Goal: Task Accomplishment & Management: Use online tool/utility

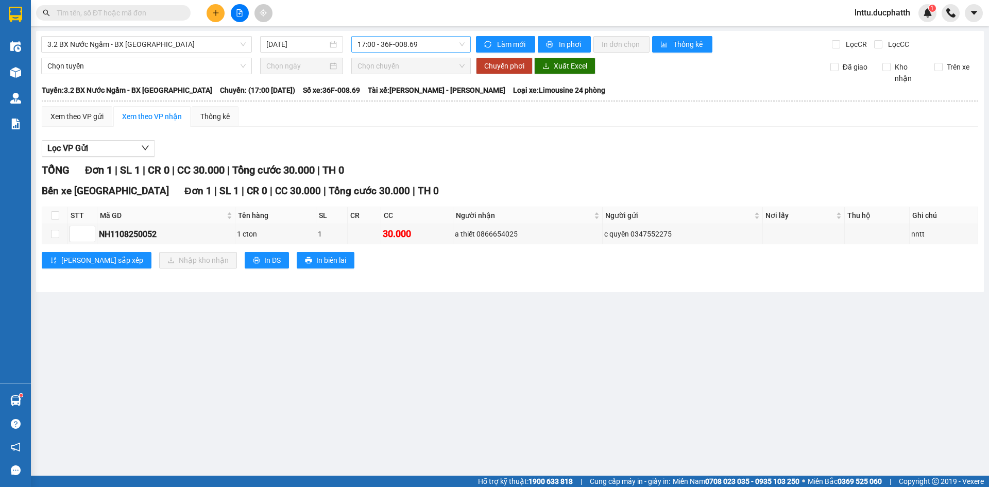
click at [392, 41] on span "17:00 - 36F-008.69" at bounding box center [410, 44] width 107 height 15
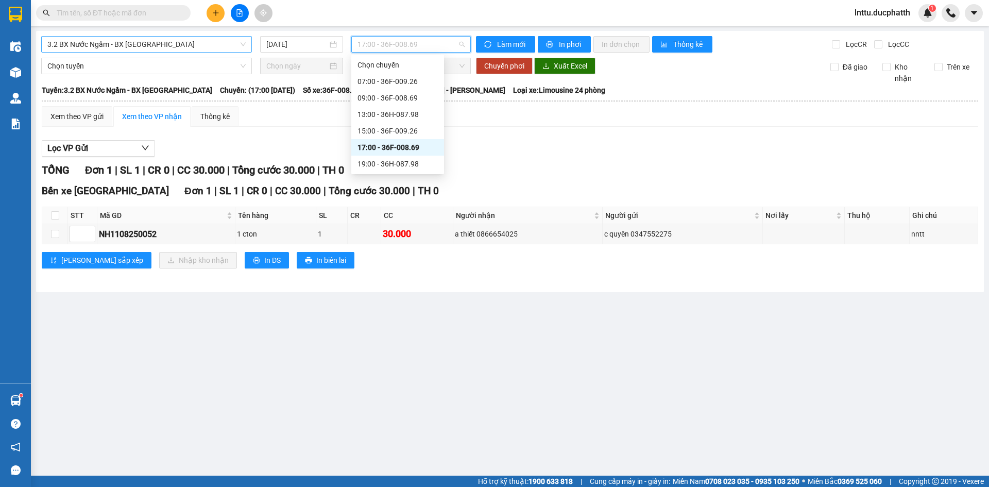
click at [146, 49] on span "3.2 BX Nước Ngầm - BX [GEOGRAPHIC_DATA]" at bounding box center [146, 44] width 198 height 15
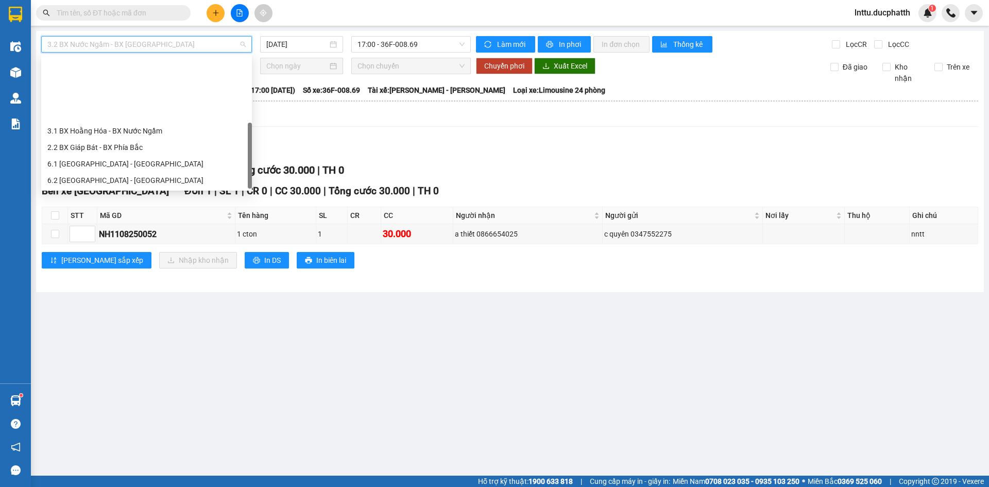
click at [150, 224] on div "1.2 BX Nước Ngầm - BX Phía Tây" at bounding box center [146, 229] width 198 height 11
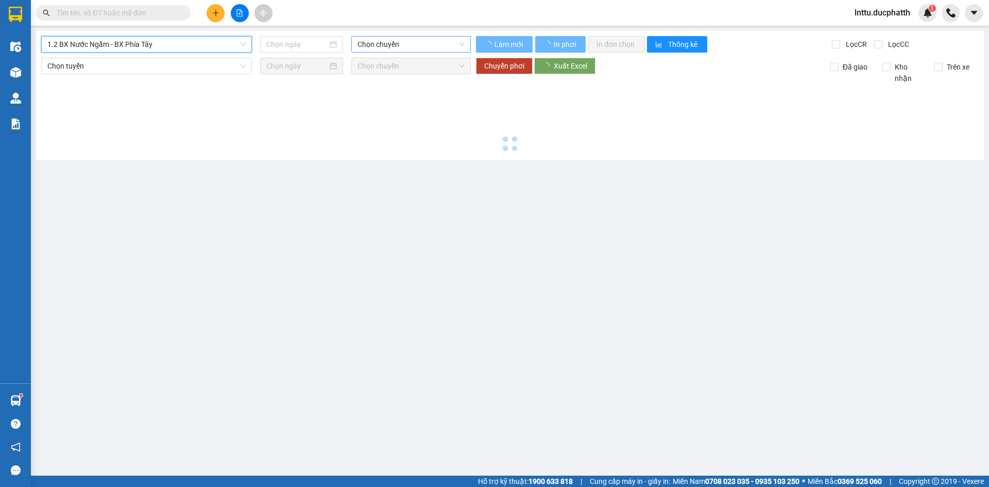
click at [378, 47] on span "Chọn chuyến" at bounding box center [410, 44] width 107 height 15
type input "[DATE]"
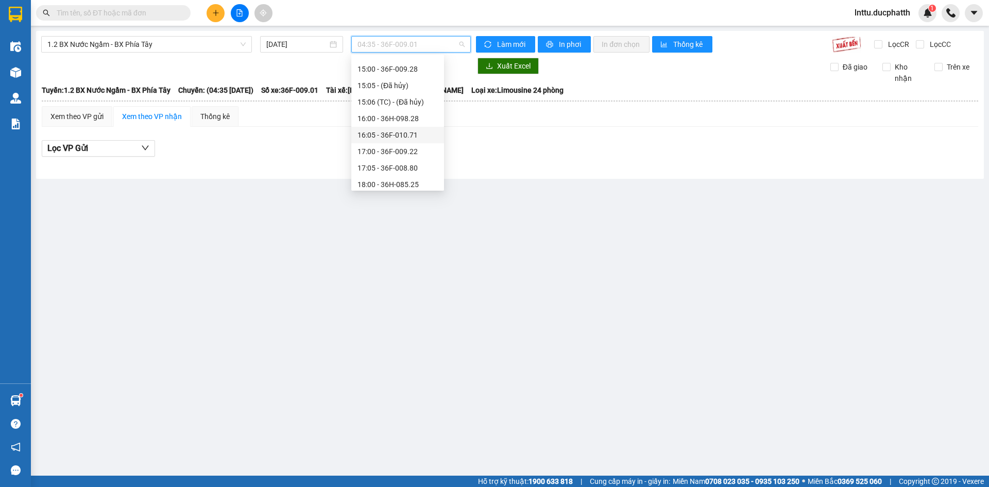
scroll to position [361, 0]
click at [411, 139] on div "18:00 - 36H-085.25" at bounding box center [397, 133] width 93 height 16
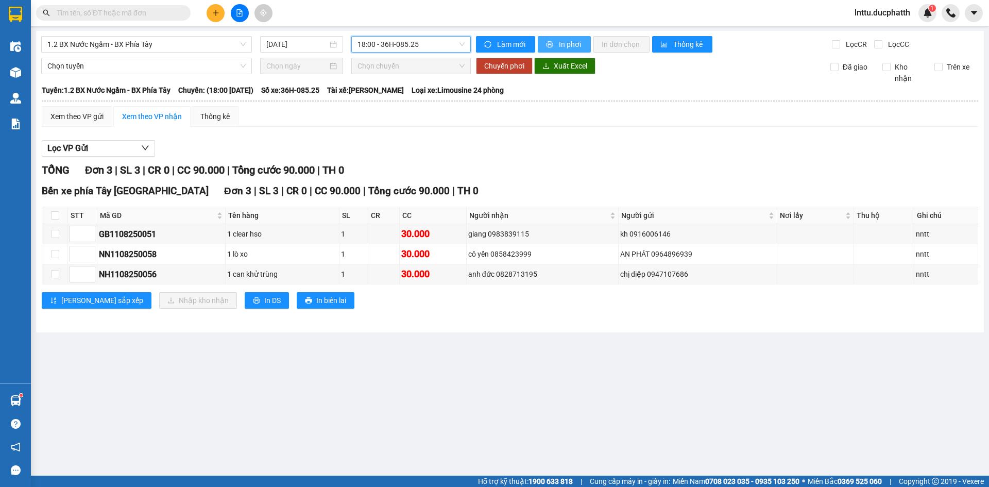
click at [551, 44] on icon "printer" at bounding box center [549, 44] width 7 height 7
